Goal: Transaction & Acquisition: Purchase product/service

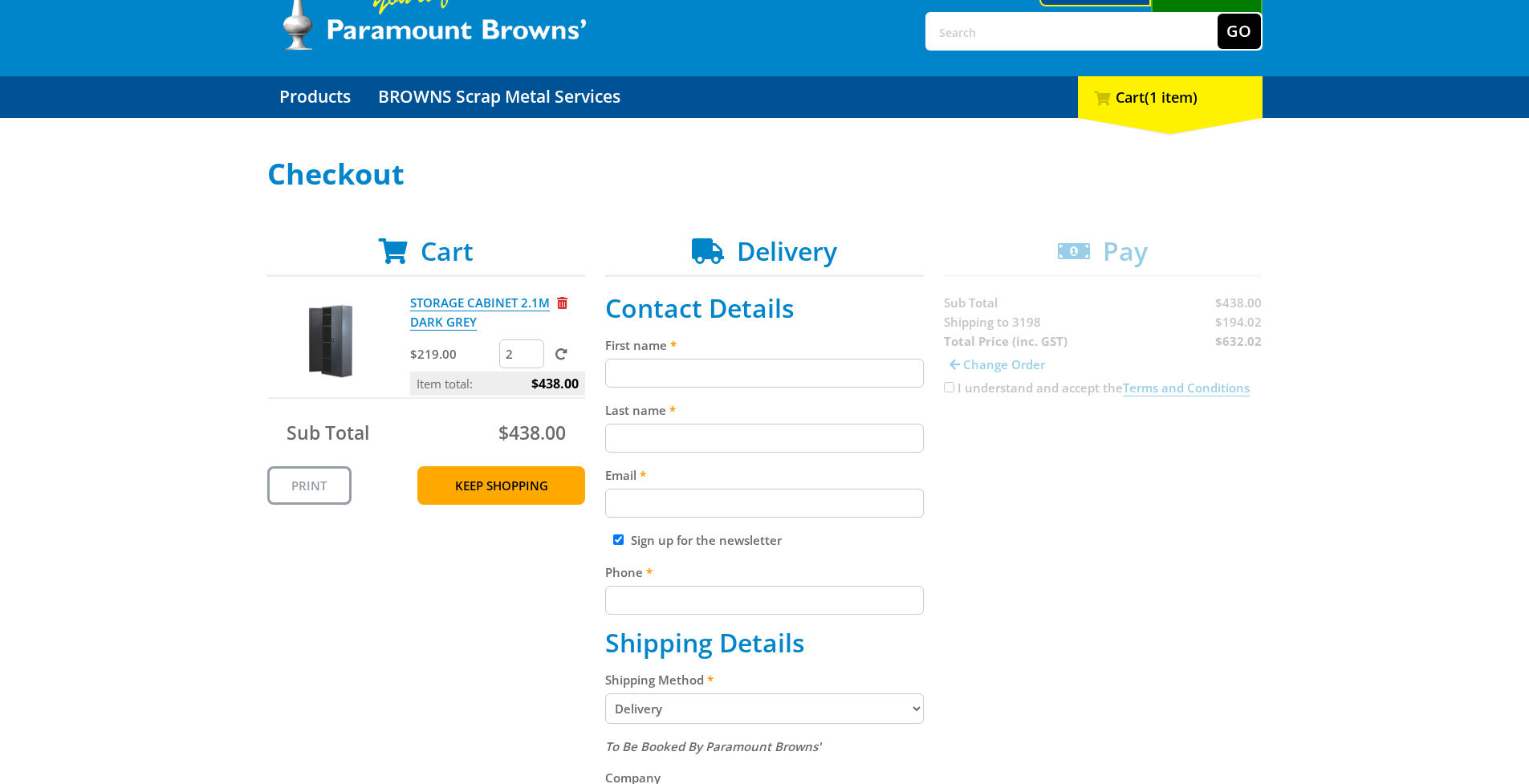
scroll to position [145, 0]
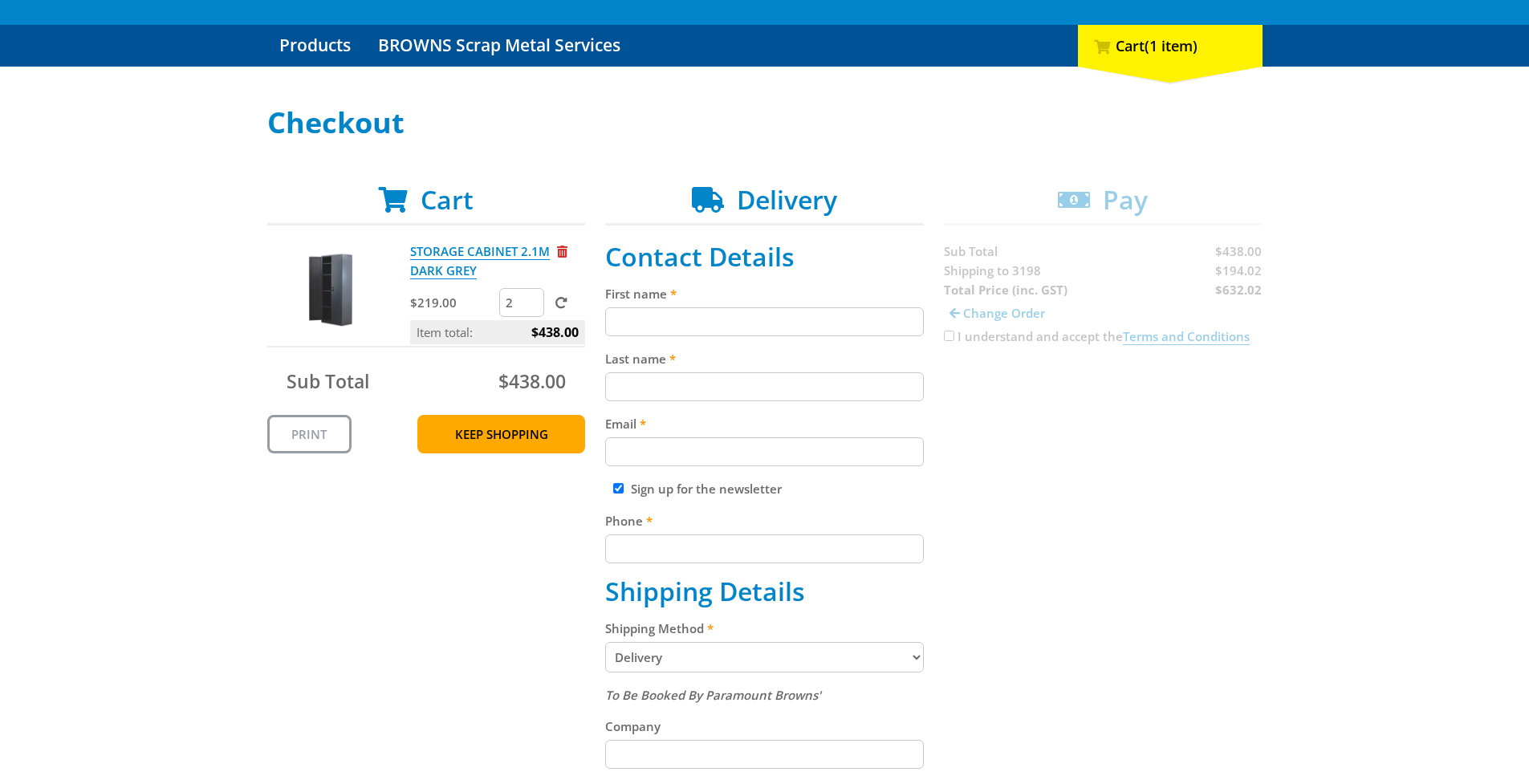
click at [951, 334] on div "Cart STORAGE CABINET 2.1M DARK GREY $219.00 2 Item total: $438.00 Sub Total $43…" at bounding box center [764, 740] width 995 height 1113
click at [950, 337] on div "Cart STORAGE CABINET 2.1M DARK GREY $219.00 2 Item total: $438.00 Sub Total $43…" at bounding box center [764, 740] width 995 height 1113
type input "[PERSON_NAME]"
click at [1016, 443] on div "Cart STORAGE CABINET 2.1M DARK GREY $219.00 2 Item total: $438.00 Sub Total $43…" at bounding box center [764, 740] width 995 height 1113
type input "[PERSON_NAME]"
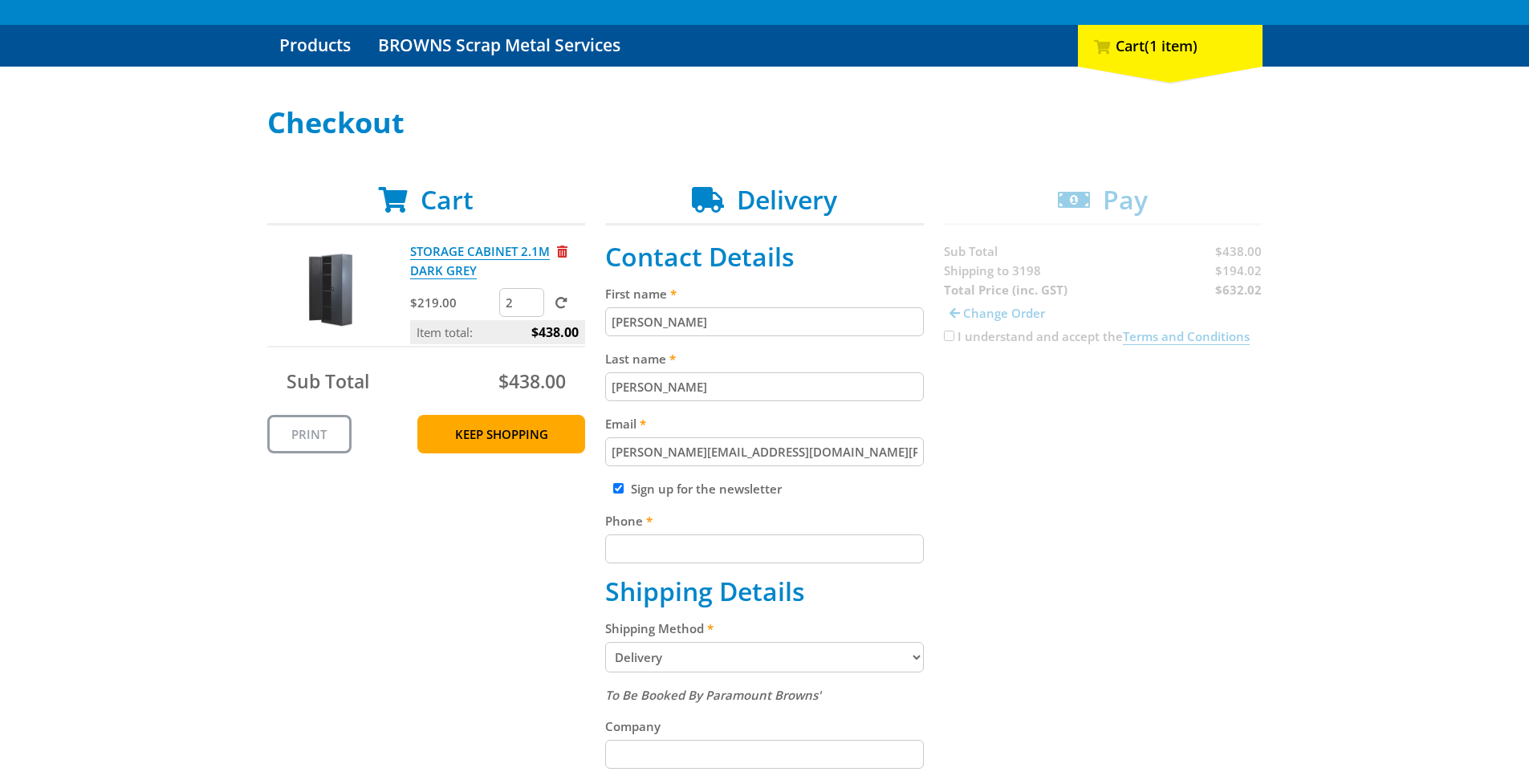
type input "[PERSON_NAME][EMAIL_ADDRESS][DOMAIN_NAME][PERSON_NAME]"
click at [620, 491] on input "Sign up for the newsletter" at bounding box center [618, 487] width 11 height 11
checkbox input "false"
click at [626, 542] on input "Phone" at bounding box center [764, 549] width 319 height 29
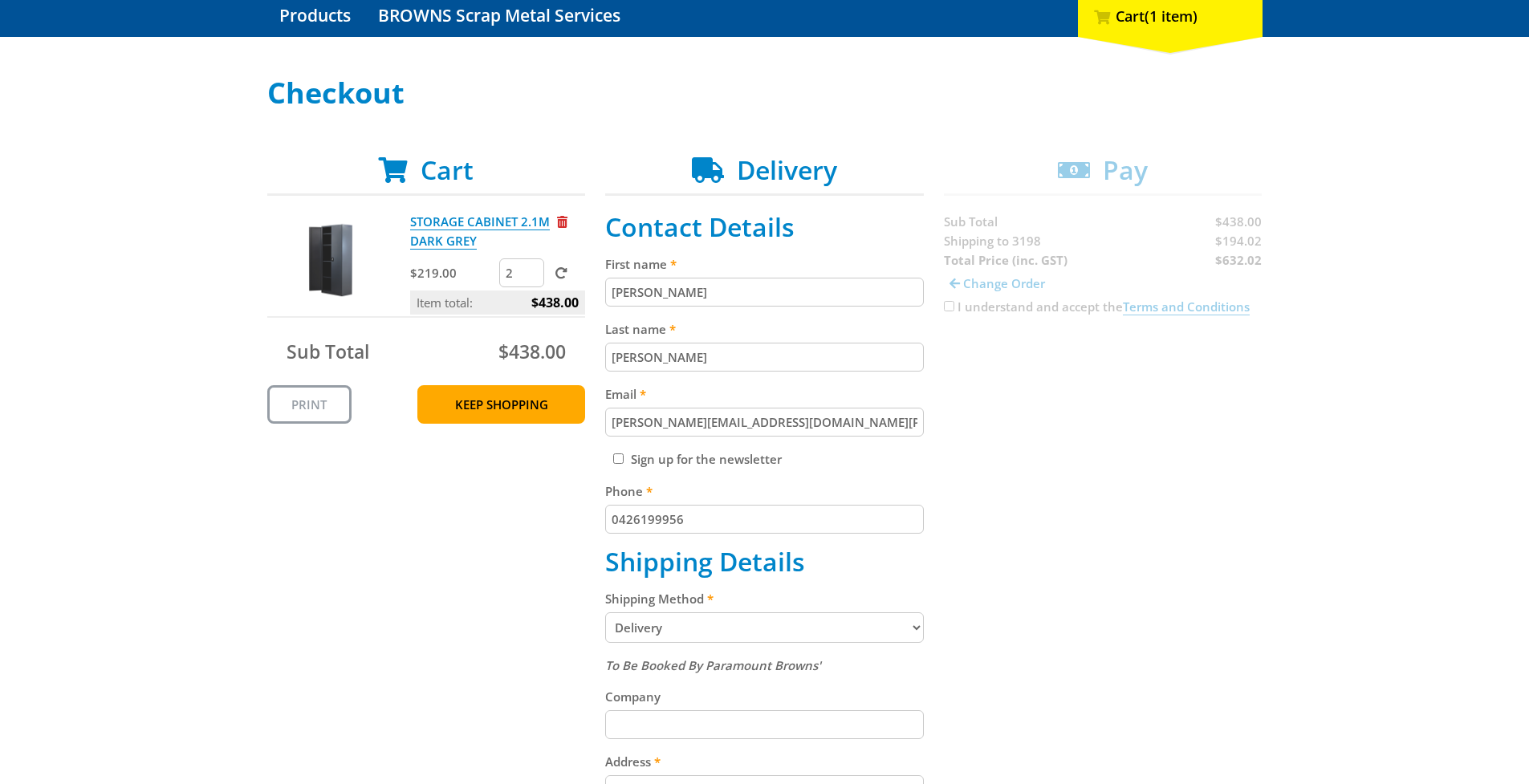
scroll to position [266, 0]
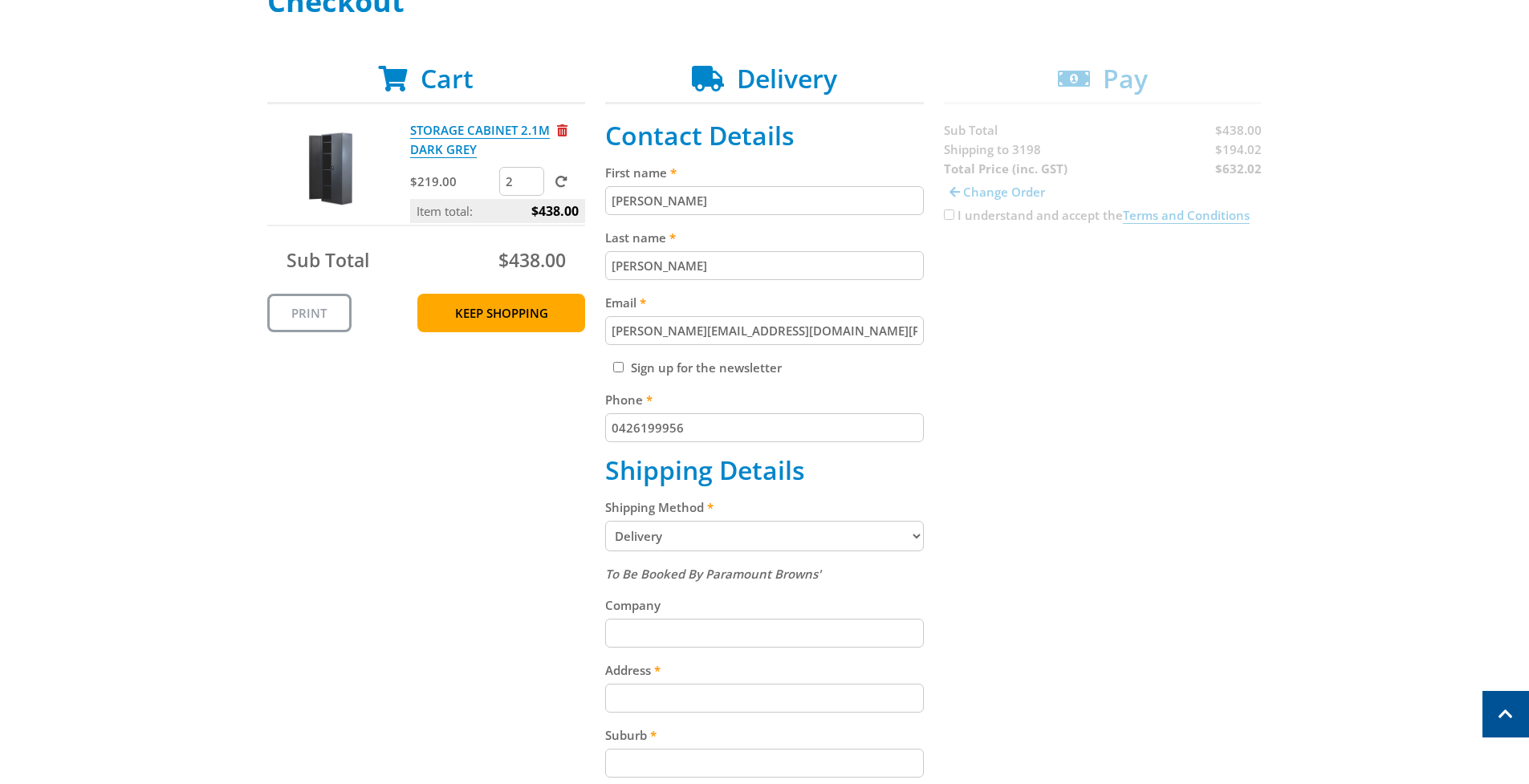
type input "0426199956"
type input "Diamond Plumbing [GEOGRAPHIC_DATA]"
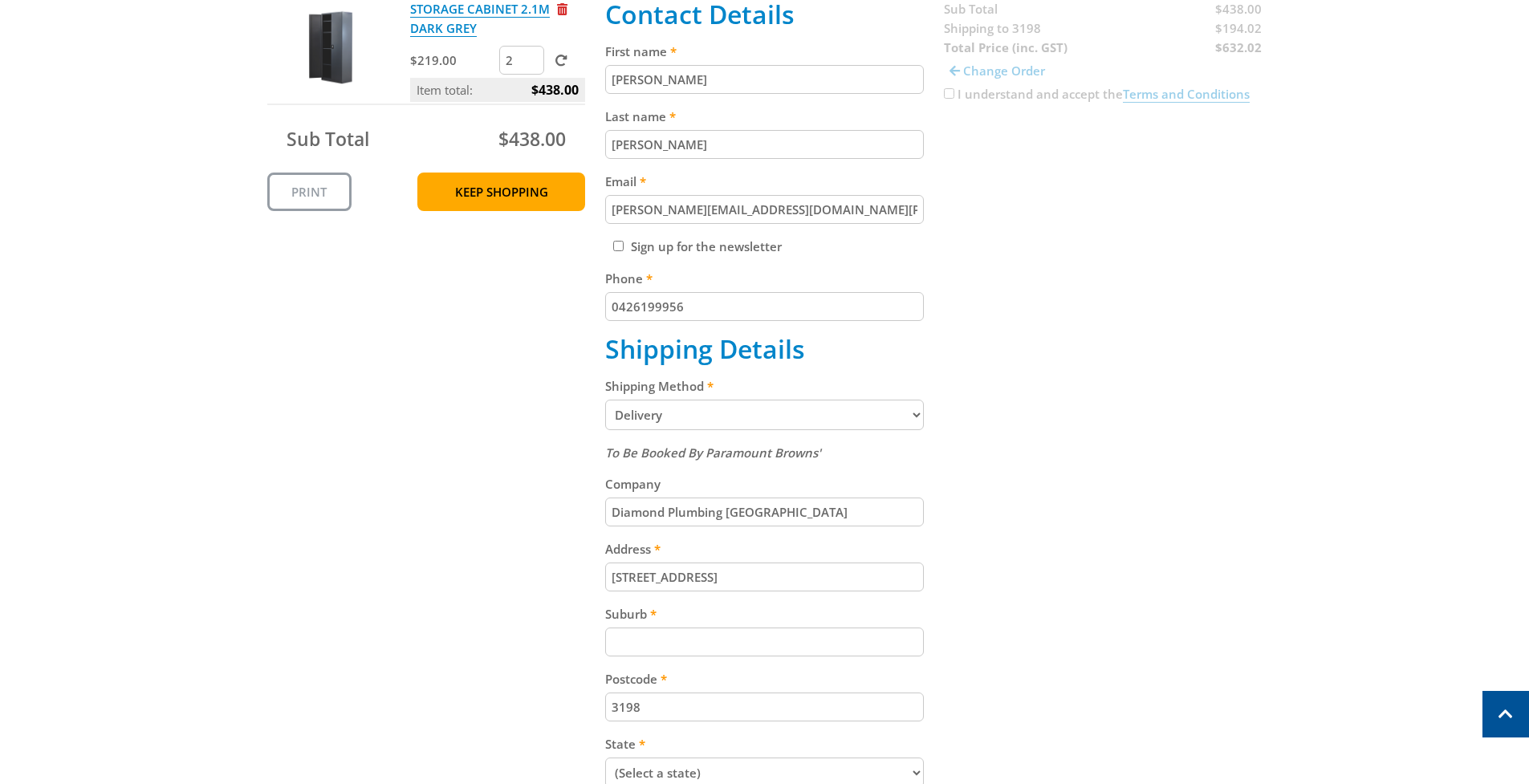
type input "[STREET_ADDRESS]"
click at [654, 627] on input "Suburb" at bounding box center [764, 642] width 319 height 29
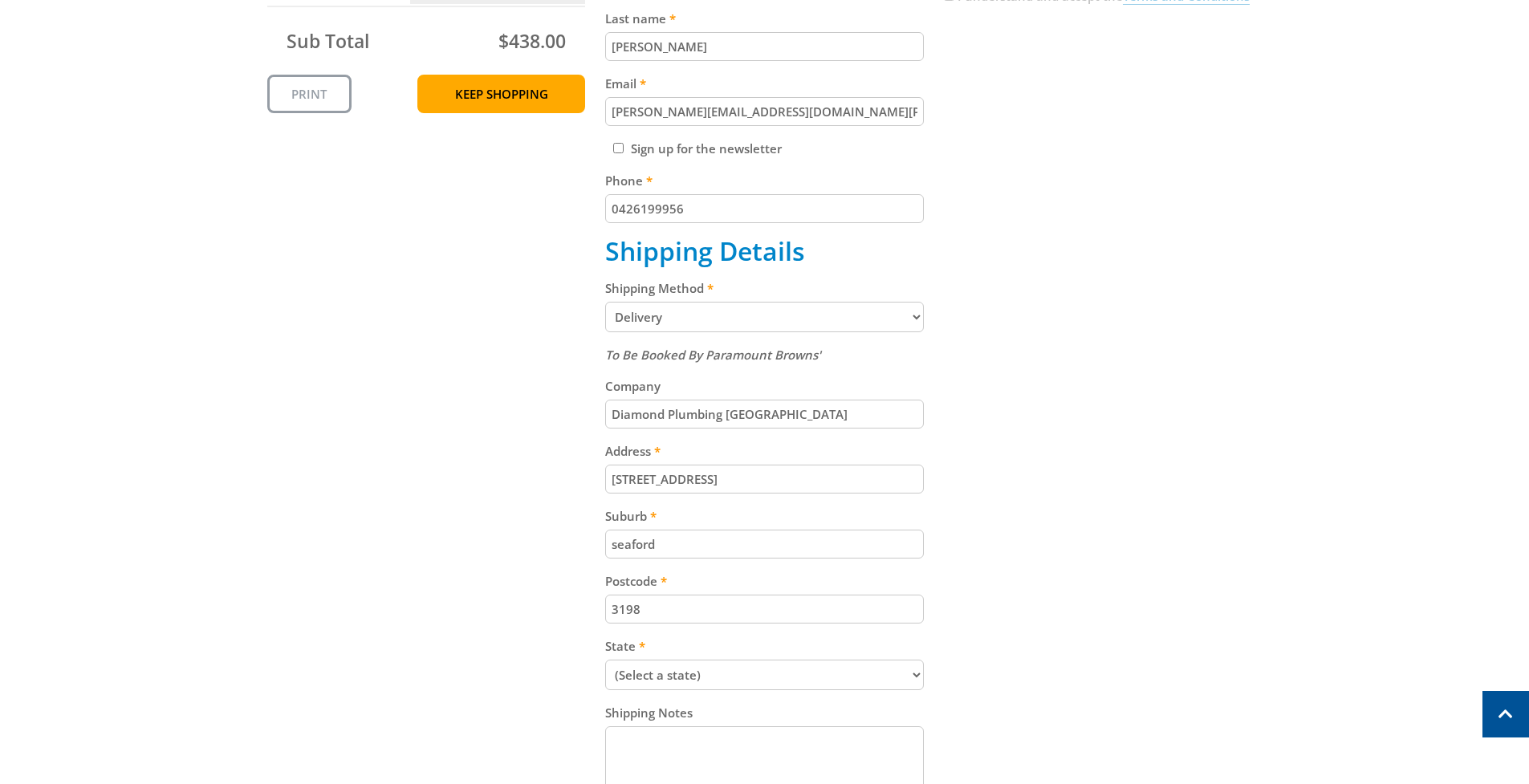
scroll to position [608, 0]
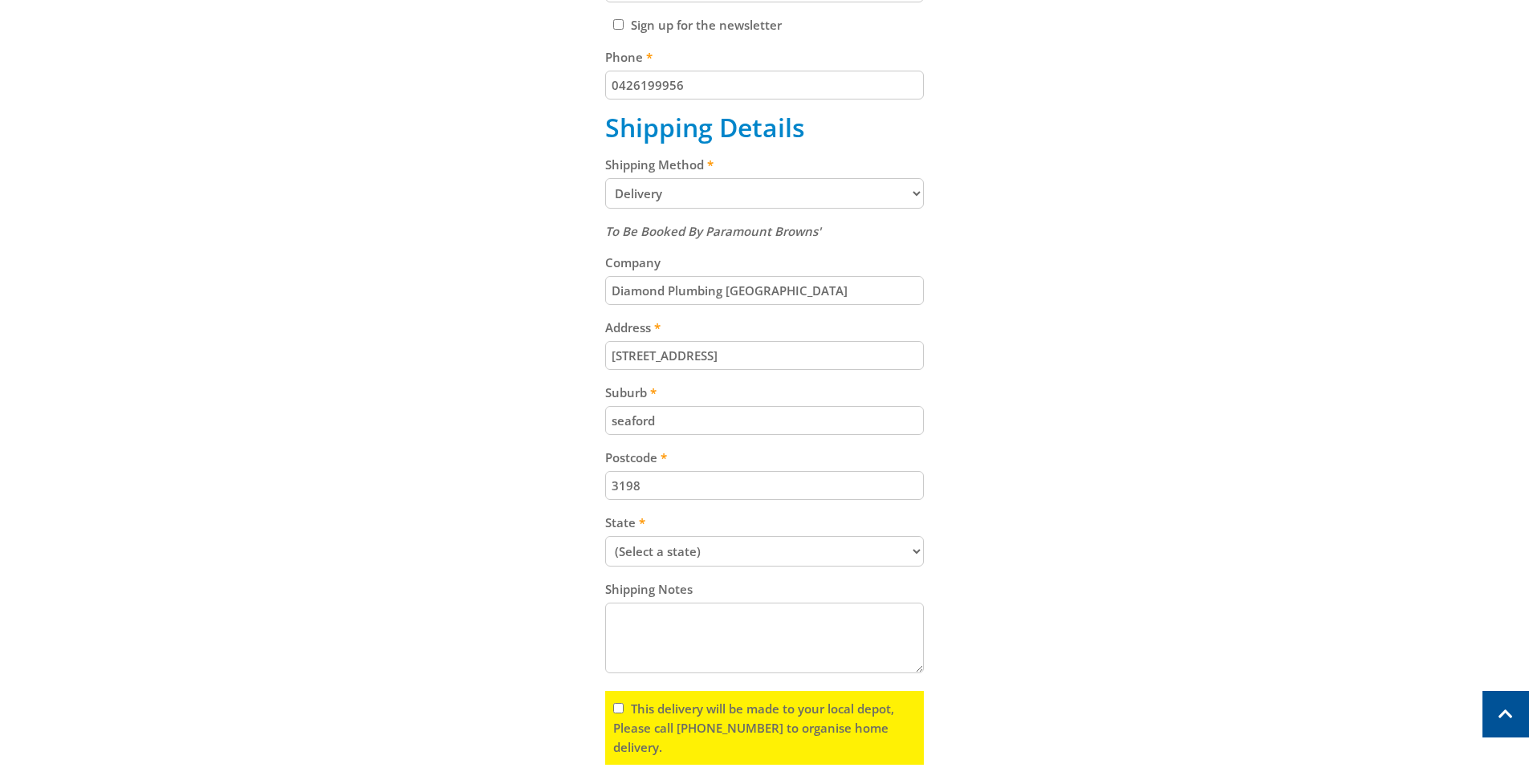
type input "seaford"
select select "VIC"
click at [656, 611] on textarea "Shipping Notes" at bounding box center [764, 637] width 319 height 70
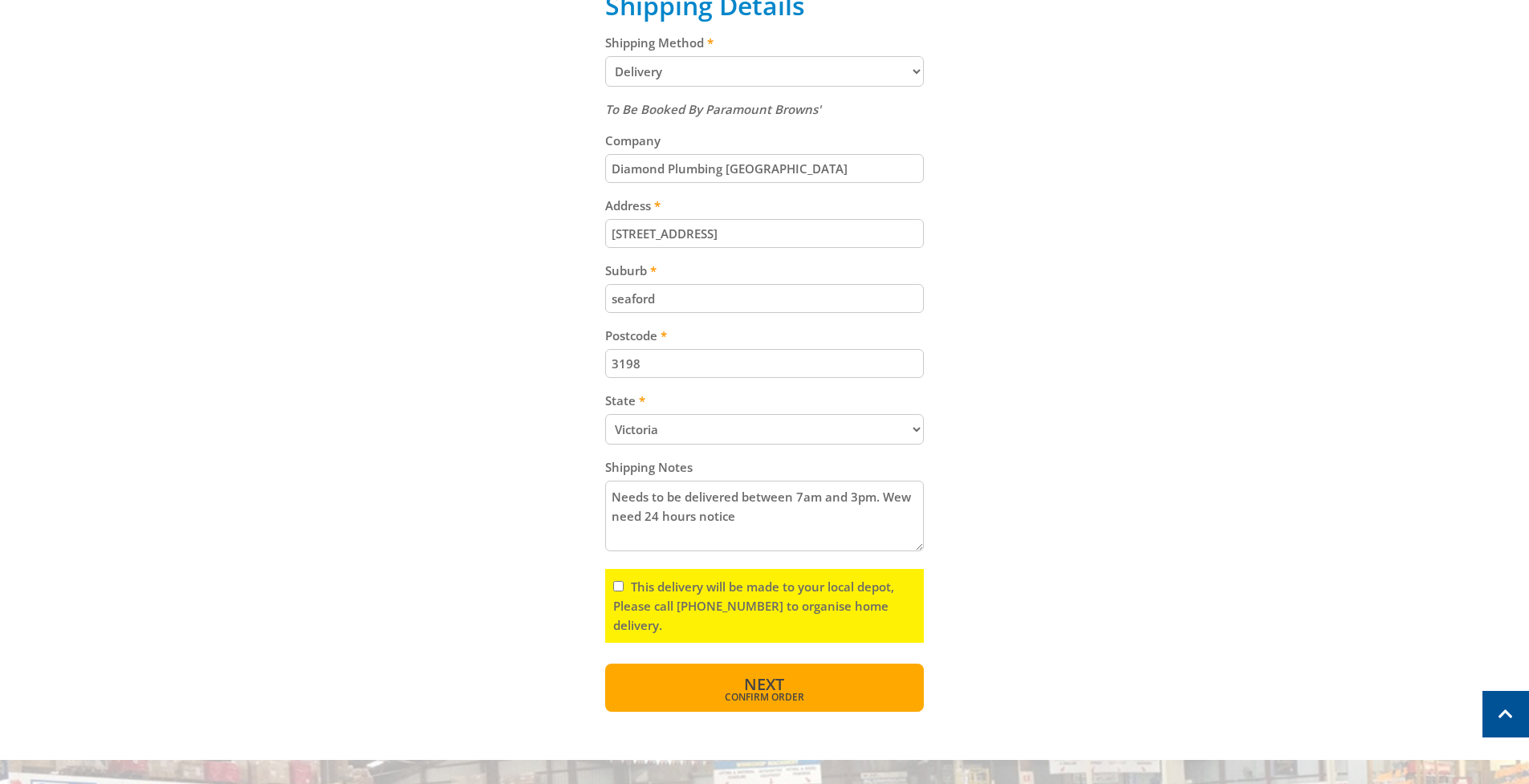
scroll to position [752, 0]
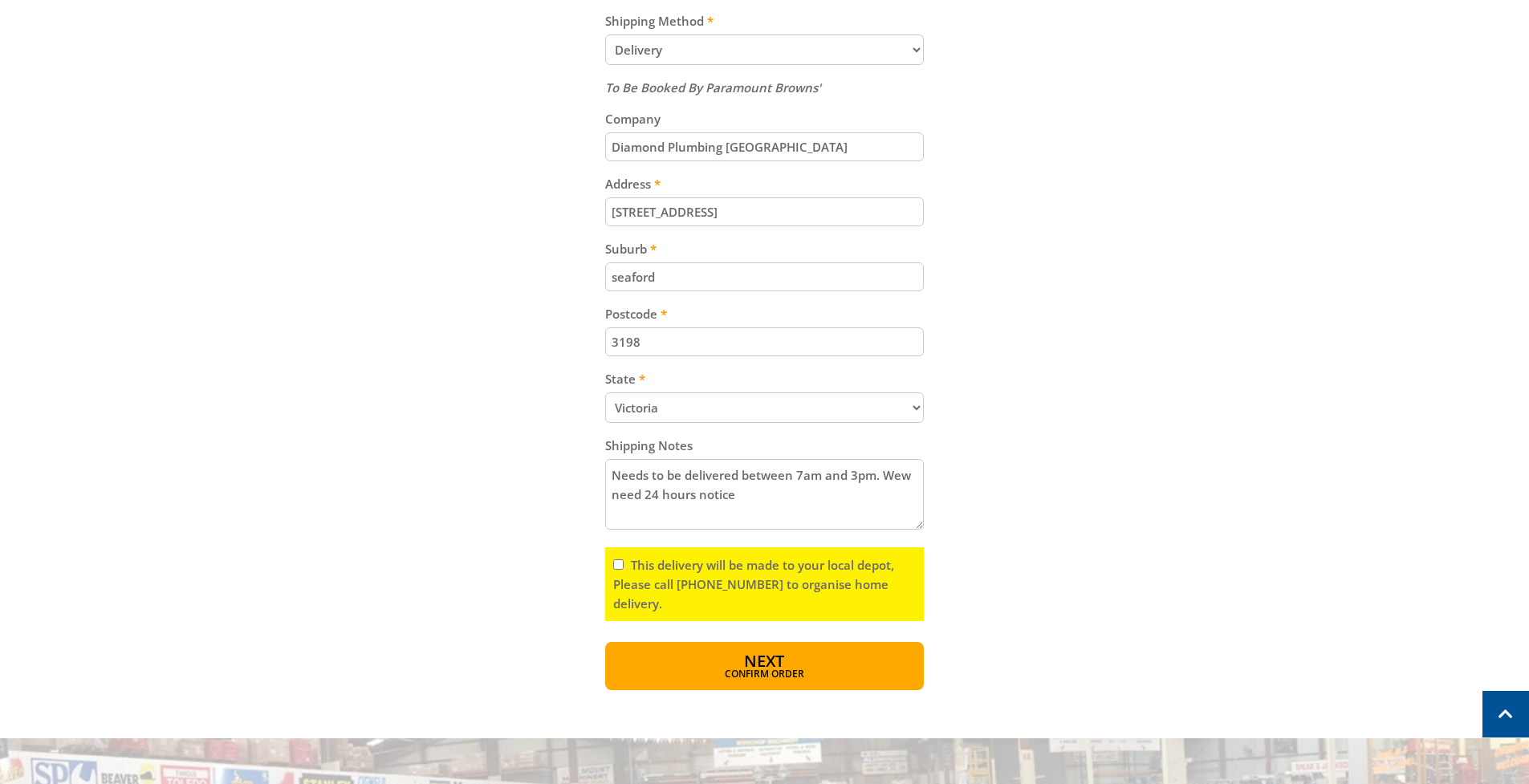
type textarea "Needs to be delivered between 7am and 3pm. Wew need 24 hours notice"
click at [619, 559] on input "This delivery will be made to your local depot, Please call [PHONE_NUMBER] to o…" at bounding box center [618, 564] width 11 height 11
checkbox input "true"
click at [719, 643] on button "Next Confirm order" at bounding box center [764, 666] width 319 height 48
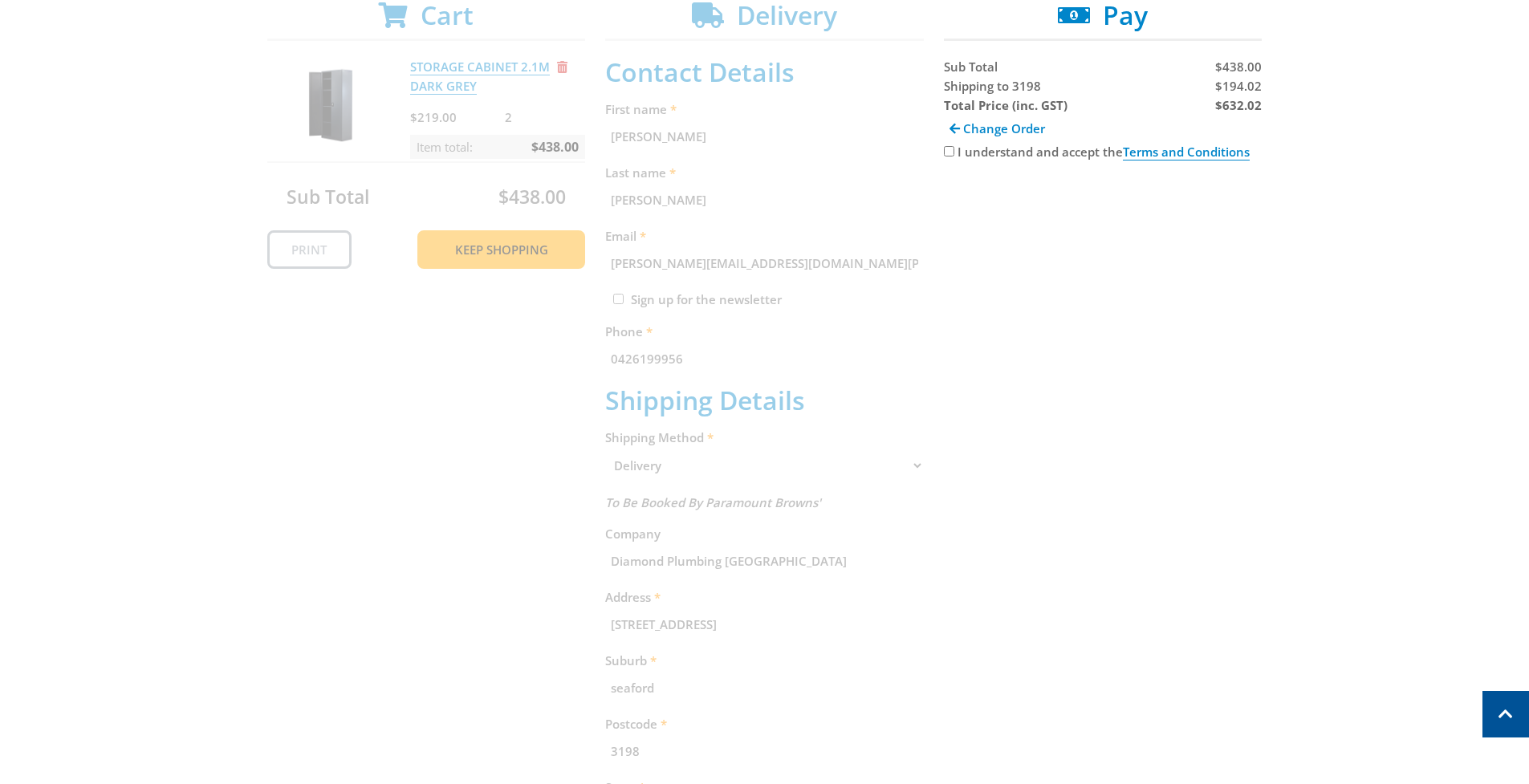
scroll to position [209, 0]
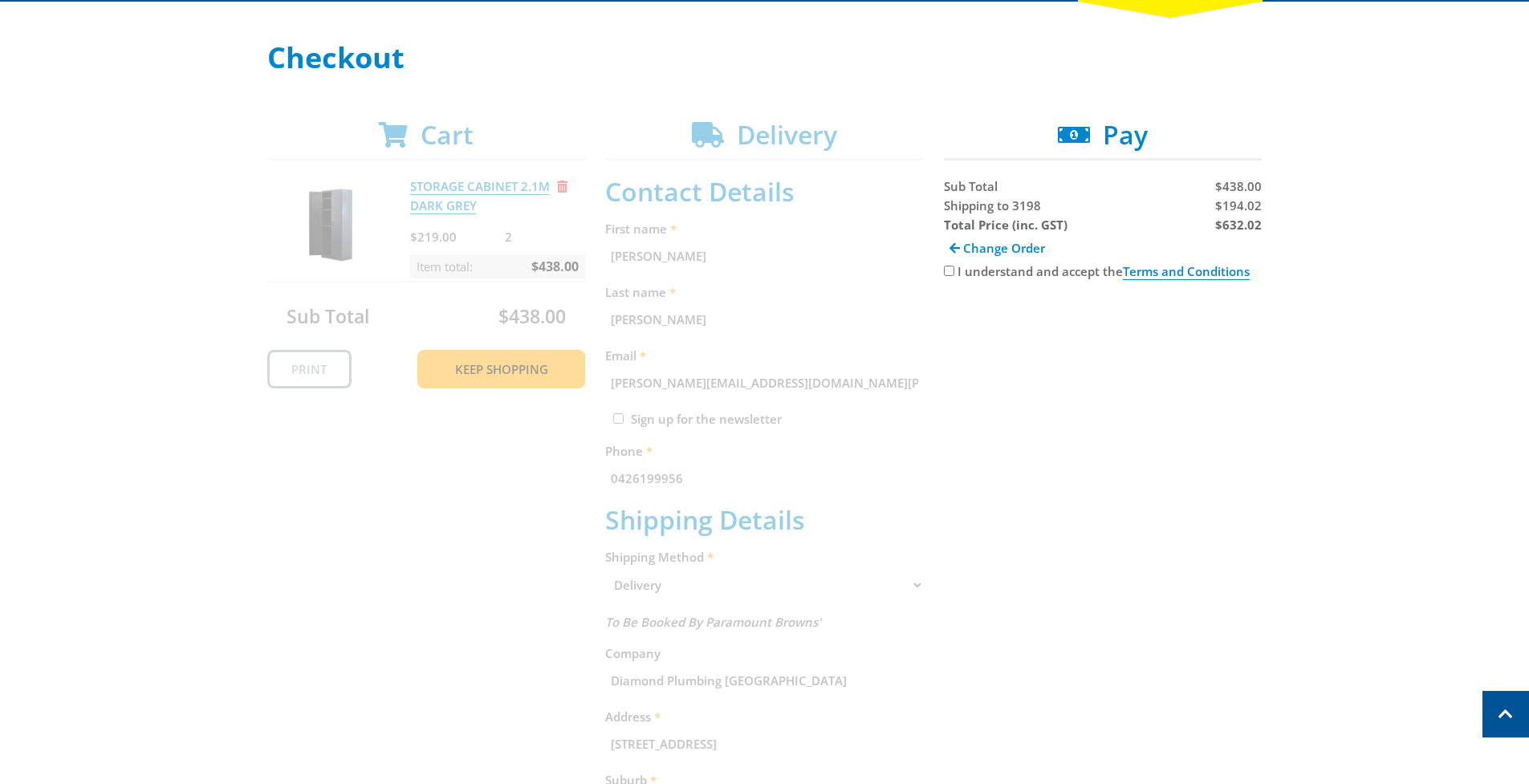
click at [951, 271] on input "I understand and accept the Terms and Conditions" at bounding box center [948, 271] width 11 height 11
checkbox input "true"
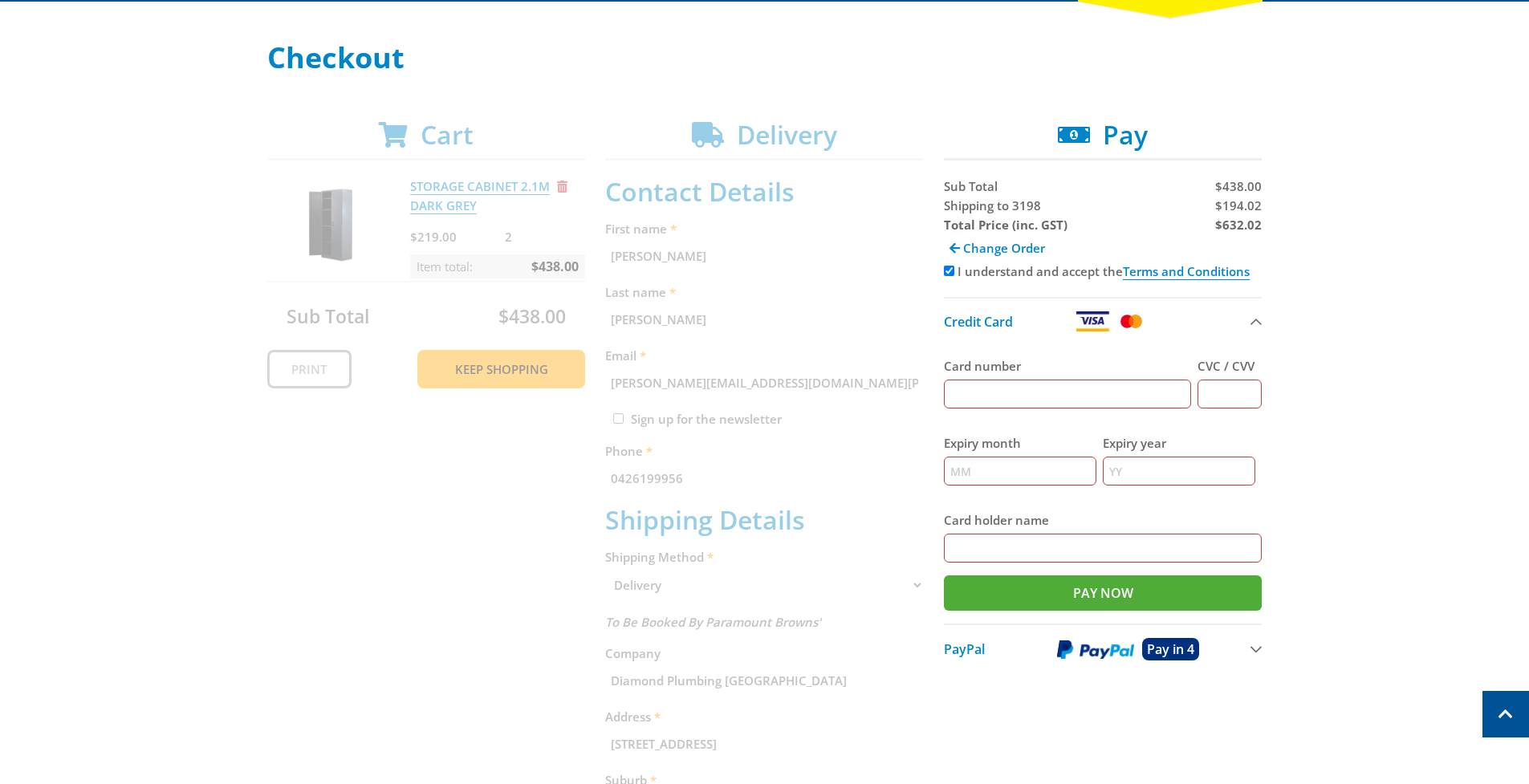
click at [1035, 403] on input "Card number" at bounding box center [1067, 394] width 248 height 29
type input "[CREDIT_CARD_NUMBER]"
click at [1251, 393] on input "CVC / CVV" at bounding box center [1229, 394] width 64 height 29
type input "612"
click at [956, 480] on input "Expiry month" at bounding box center [1020, 471] width 153 height 29
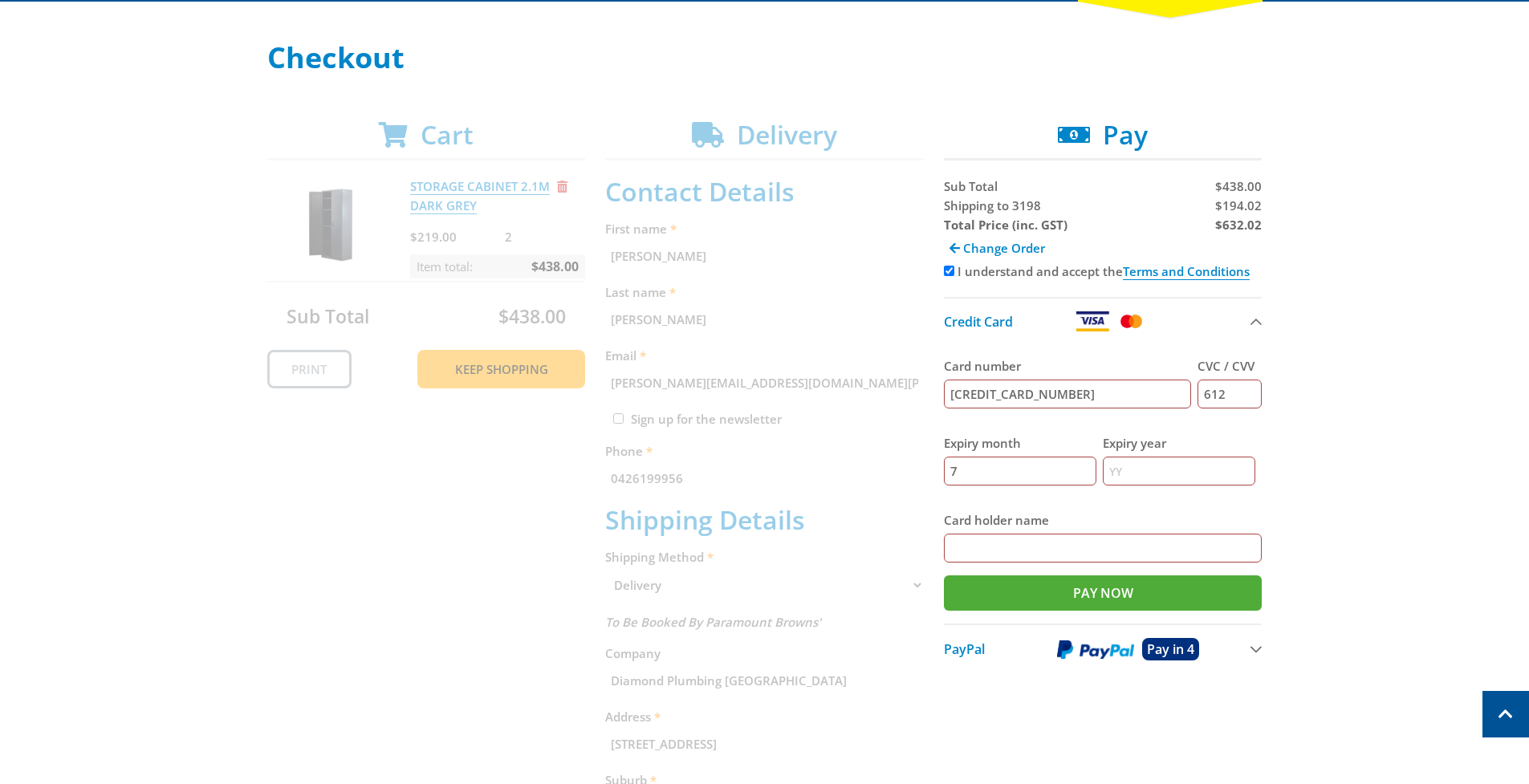
type input "7"
click at [1120, 466] on input "Expiry year" at bounding box center [1179, 471] width 153 height 29
type input "26"
click at [1055, 542] on input "Card holder name" at bounding box center [1103, 548] width 319 height 29
type input "diamond plumbing [GEOGRAPHIC_DATA]"
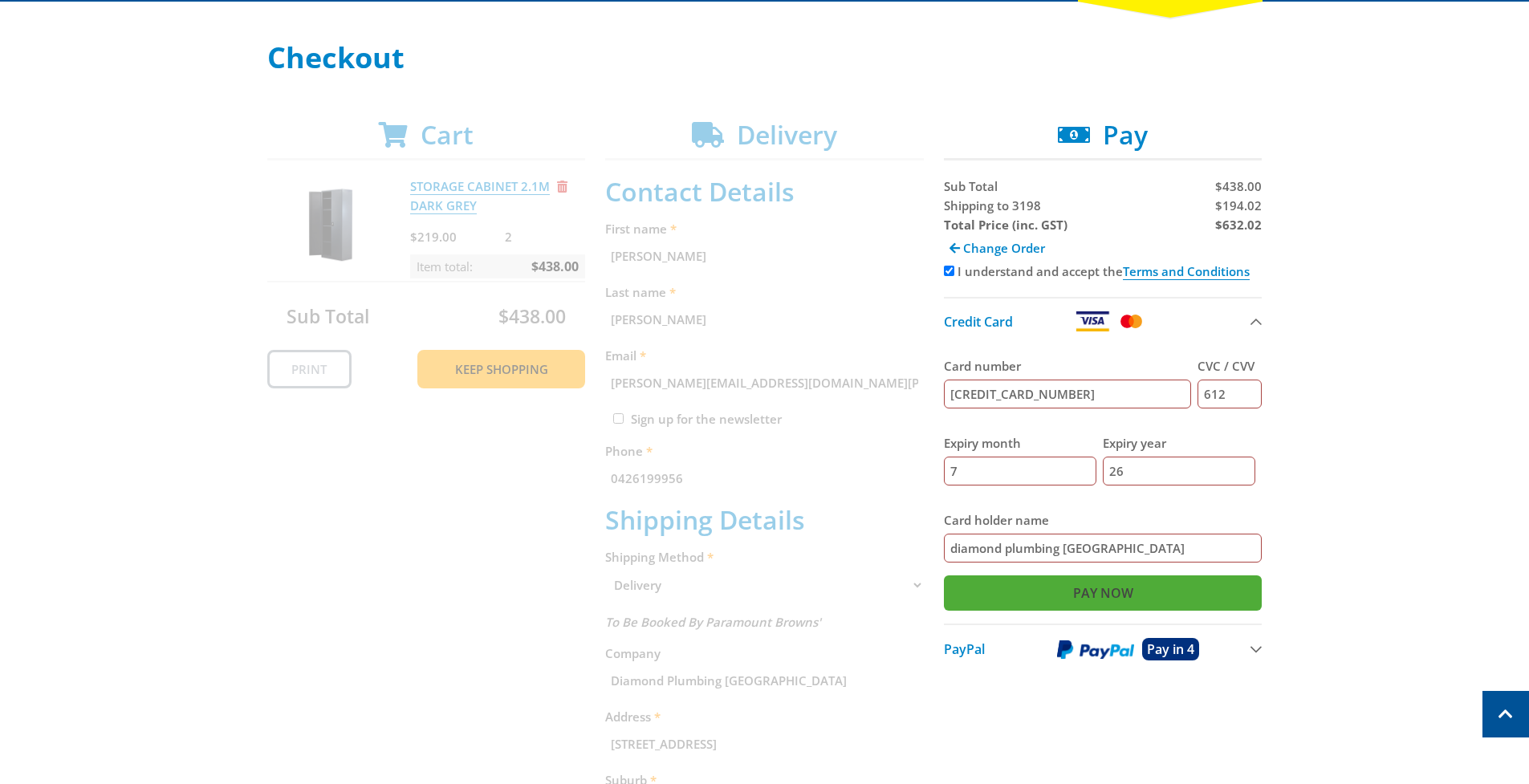
click at [1100, 586] on input "Pay Now" at bounding box center [1103, 593] width 319 height 36
type input "Paying..."
